Goal: Contribute content

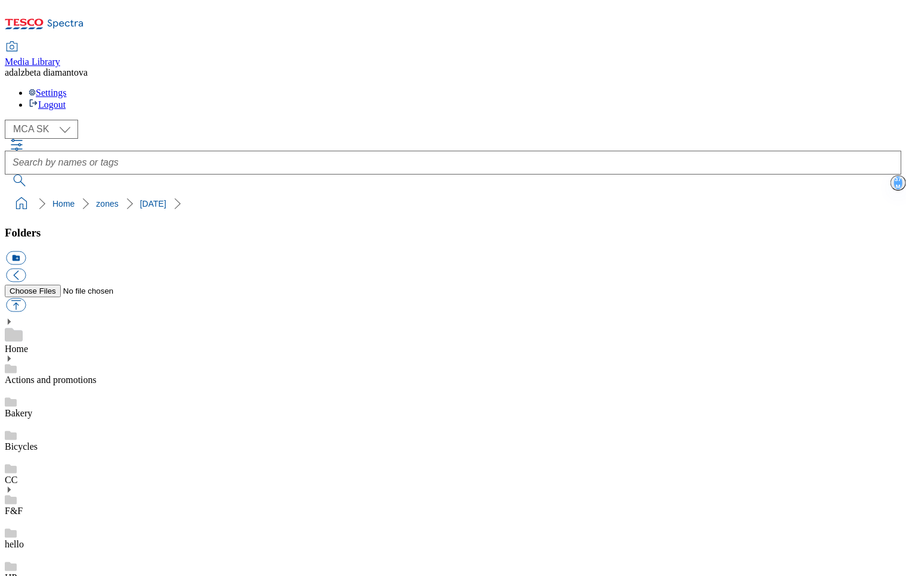
select select "flare-mca-sk"
click at [26, 299] on button "button" at bounding box center [16, 306] width 20 height 14
type input "C:\fakepath\sk-velka-noc-OH-banner.png"
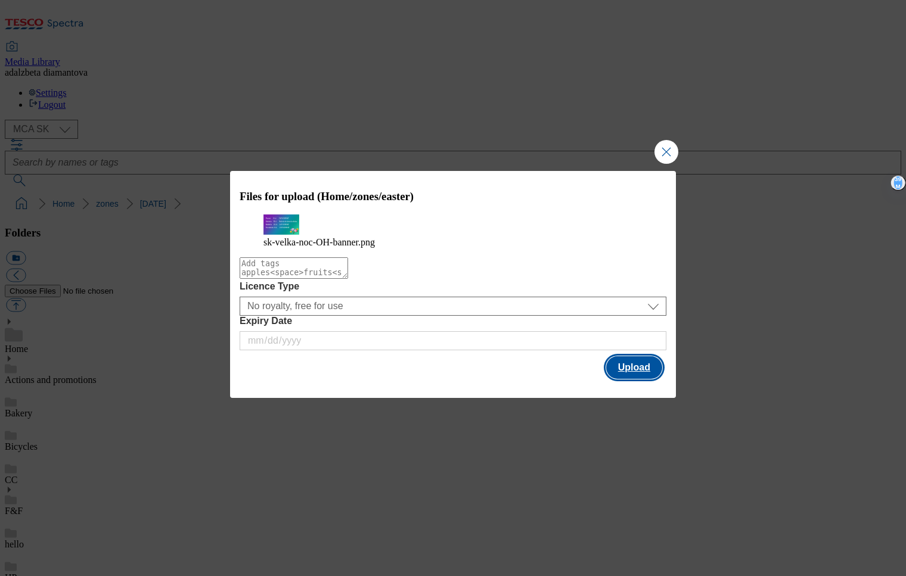
click at [622, 377] on button "Upload" at bounding box center [634, 367] width 56 height 23
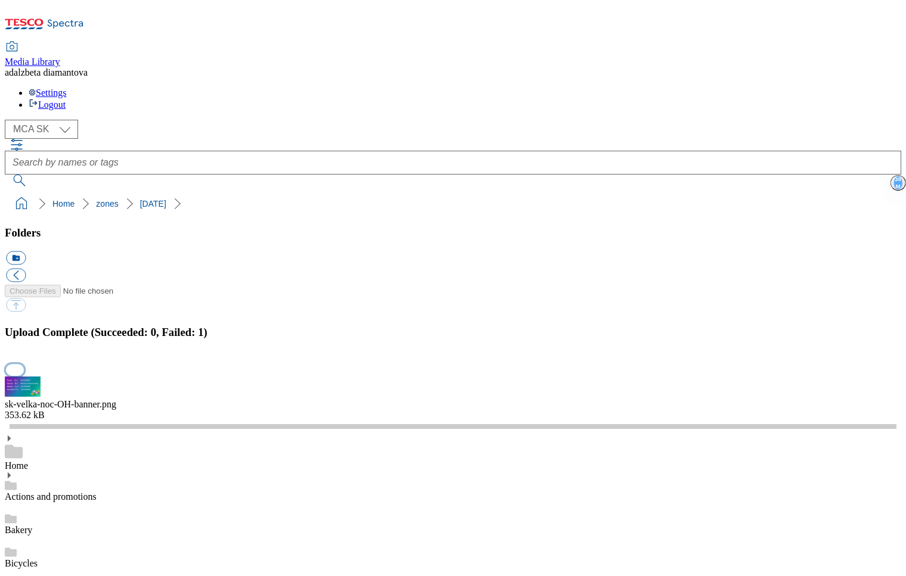
click at [24, 364] on button "button" at bounding box center [15, 369] width 18 height 11
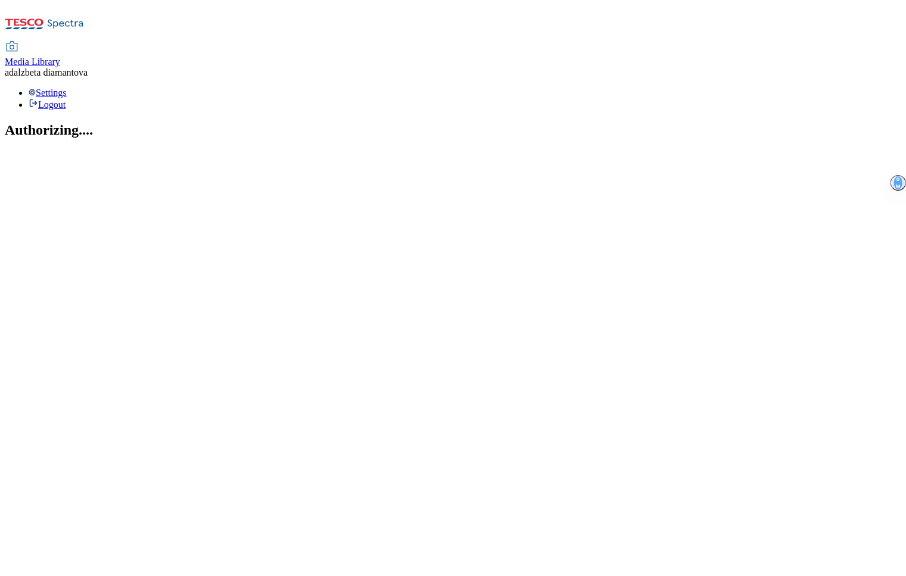
select select "flare-mca-sk"
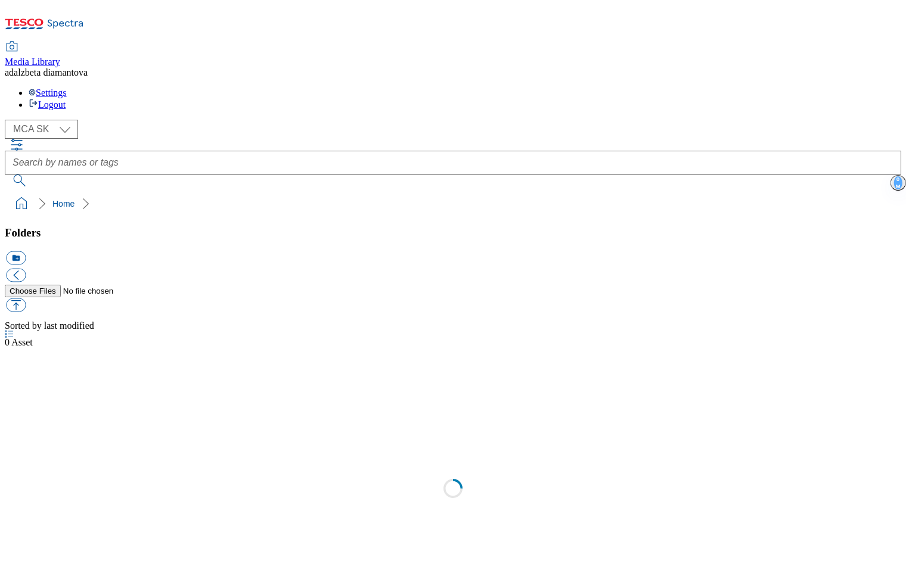
select select "flare-mca-sk"
